Goal: Task Accomplishment & Management: Manage account settings

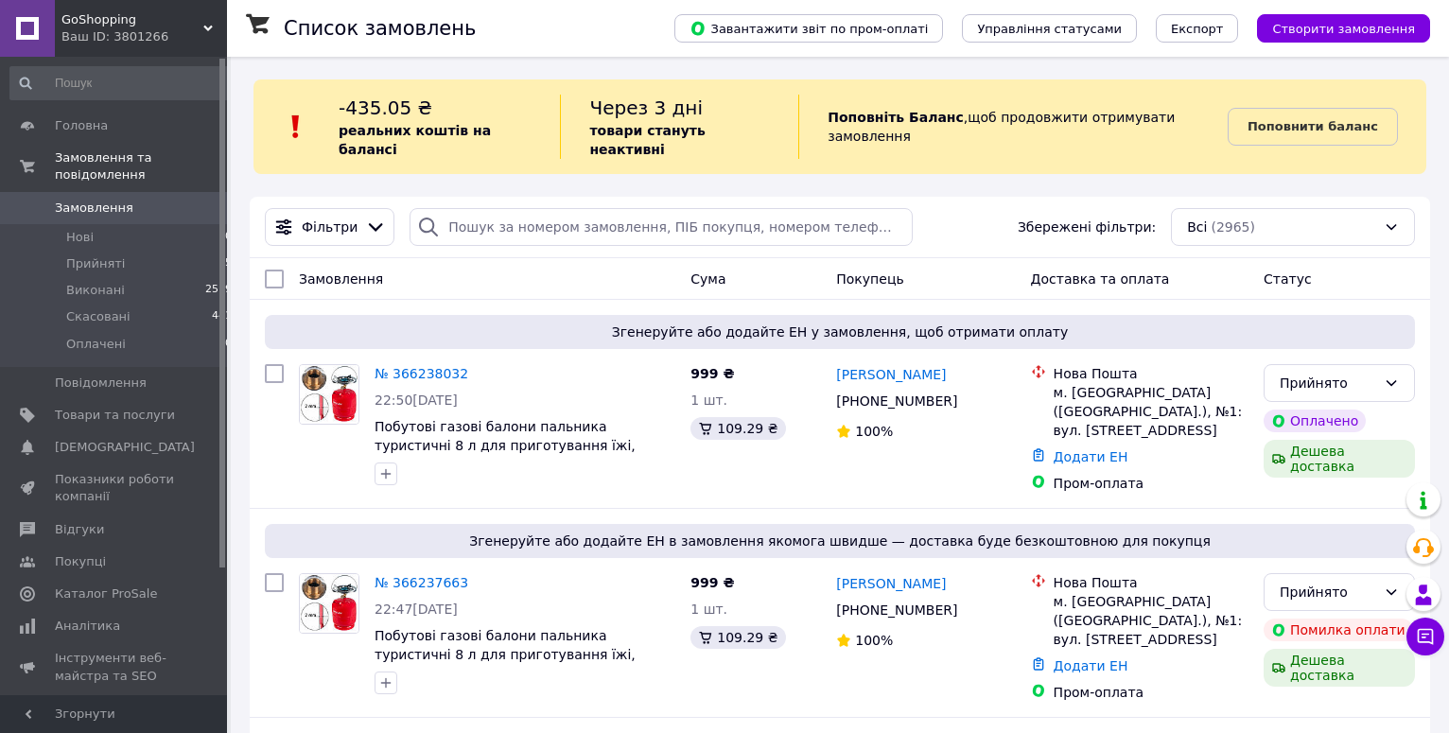
click at [129, 200] on span "Замовлення" at bounding box center [115, 208] width 120 height 17
click at [129, 251] on li "Прийняті 5" at bounding box center [121, 264] width 243 height 26
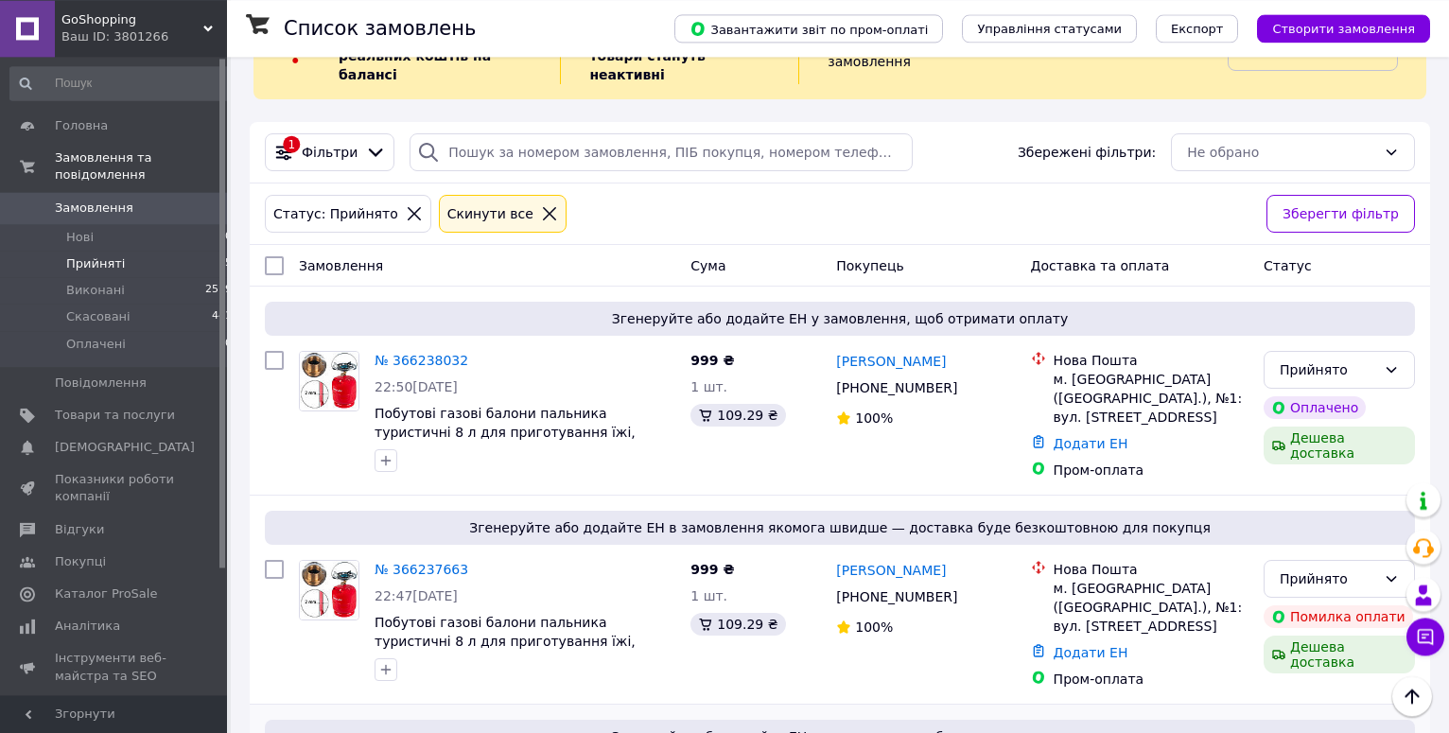
scroll to position [34, 0]
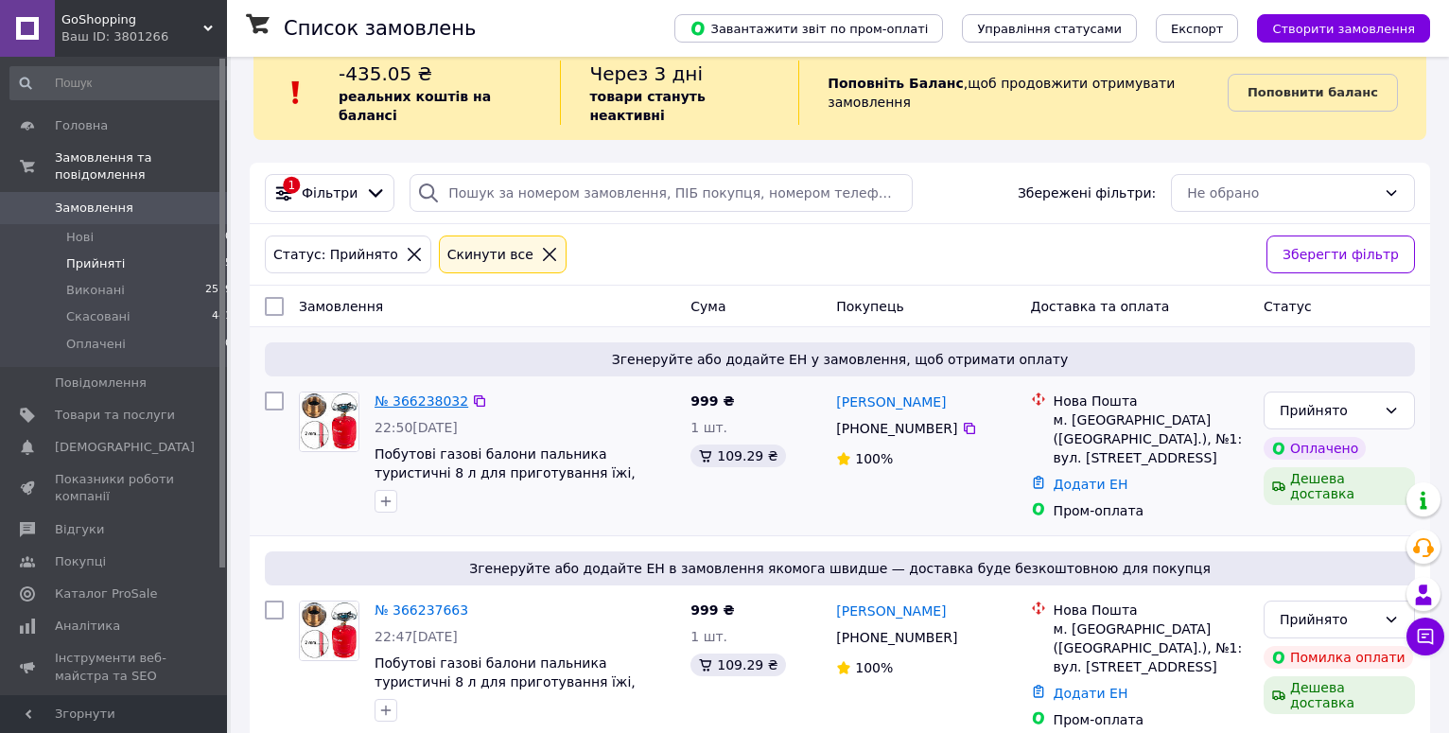
click at [418, 393] on link "№ 366238032" at bounding box center [421, 400] width 94 height 15
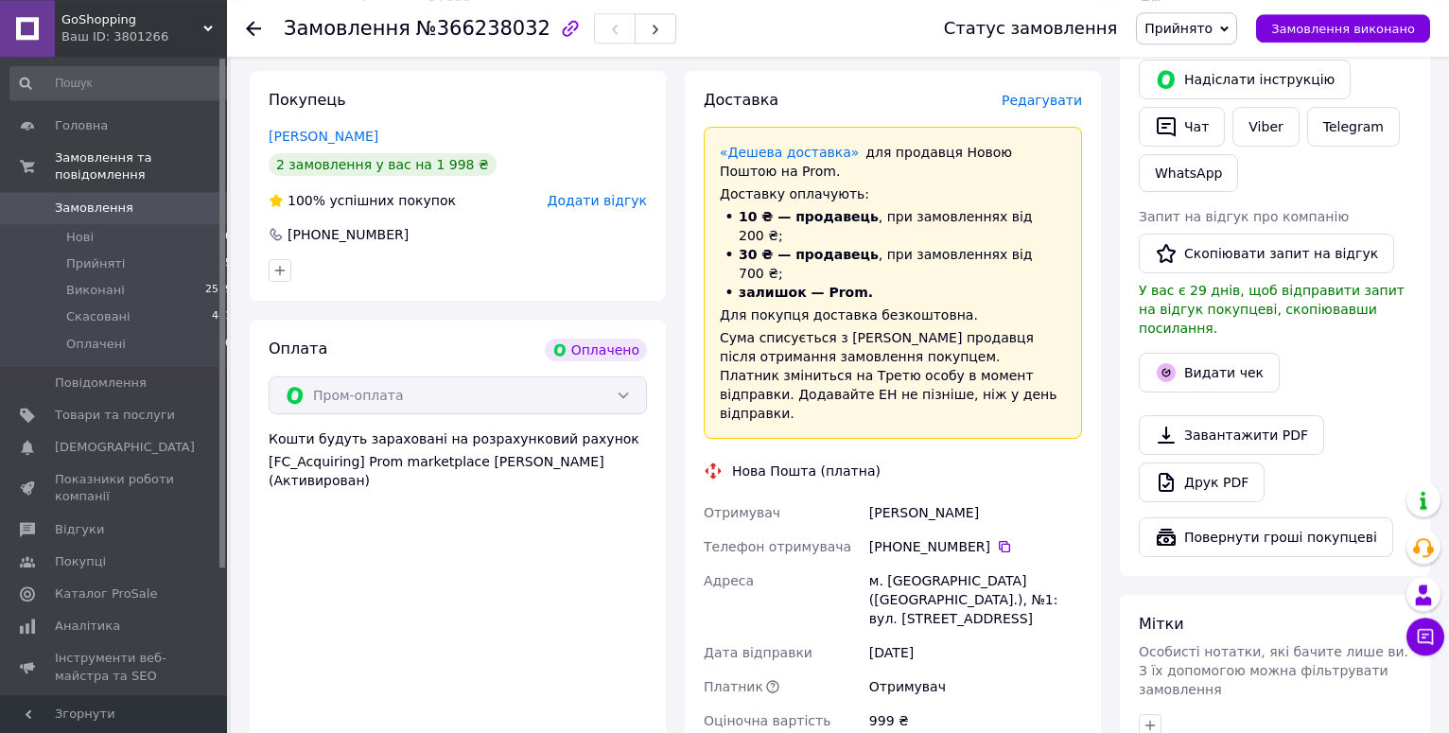
scroll to position [868, 0]
click at [999, 539] on icon at bounding box center [1004, 544] width 11 height 11
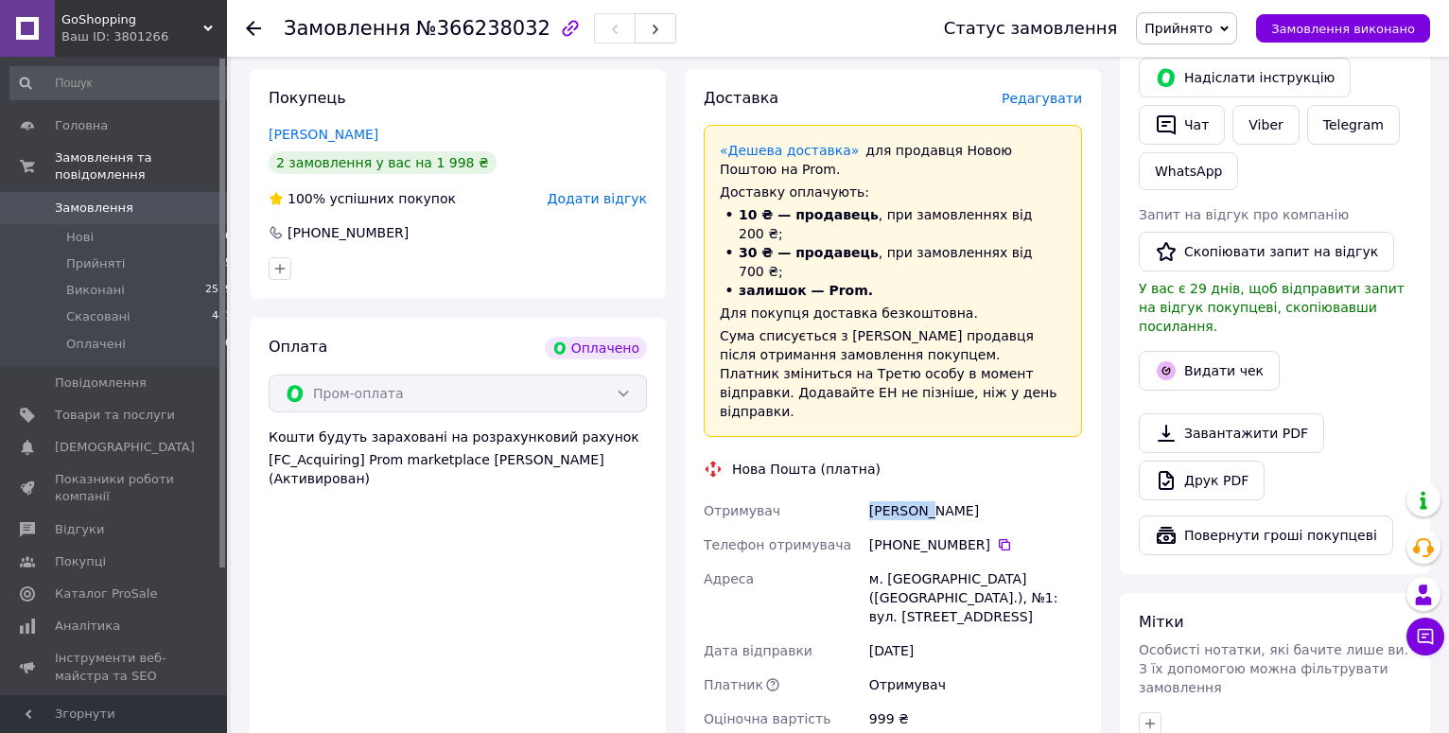
drag, startPoint x: 872, startPoint y: 428, endPoint x: 932, endPoint y: 430, distance: 60.5
click at [932, 494] on div "Проценко Сергей" at bounding box center [975, 511] width 220 height 34
copy div "Проценко"
drag, startPoint x: 933, startPoint y: 428, endPoint x: 982, endPoint y: 430, distance: 49.2
click at [982, 494] on div "Проценко Сергей" at bounding box center [975, 511] width 220 height 34
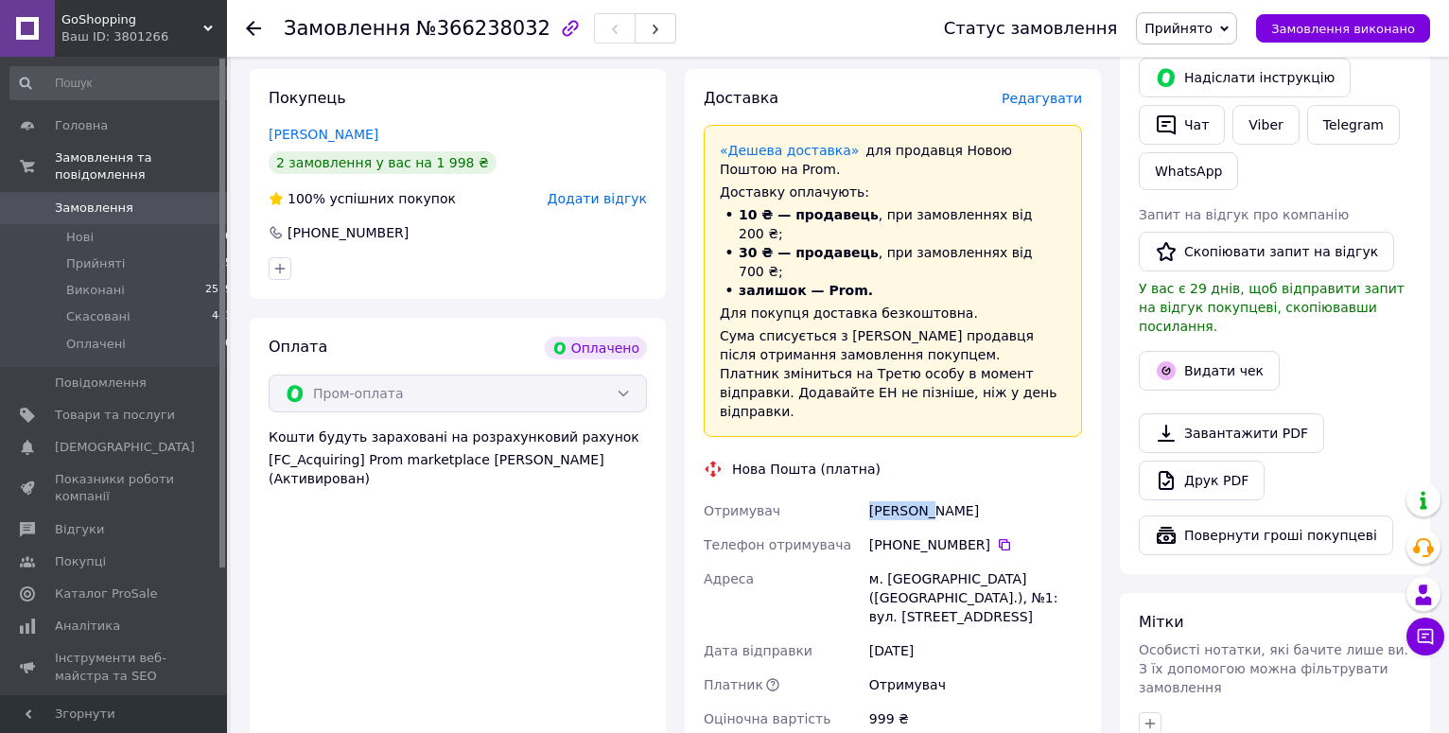
copy div "Сергей"
drag, startPoint x: 887, startPoint y: 496, endPoint x: 938, endPoint y: 500, distance: 51.2
click at [938, 562] on div "м. [GEOGRAPHIC_DATA] ([GEOGRAPHIC_DATA].), №1: вул. [STREET_ADDRESS]" at bounding box center [975, 598] width 220 height 72
copy div "Карлівка"
